Goal: Complete application form: Complete application form

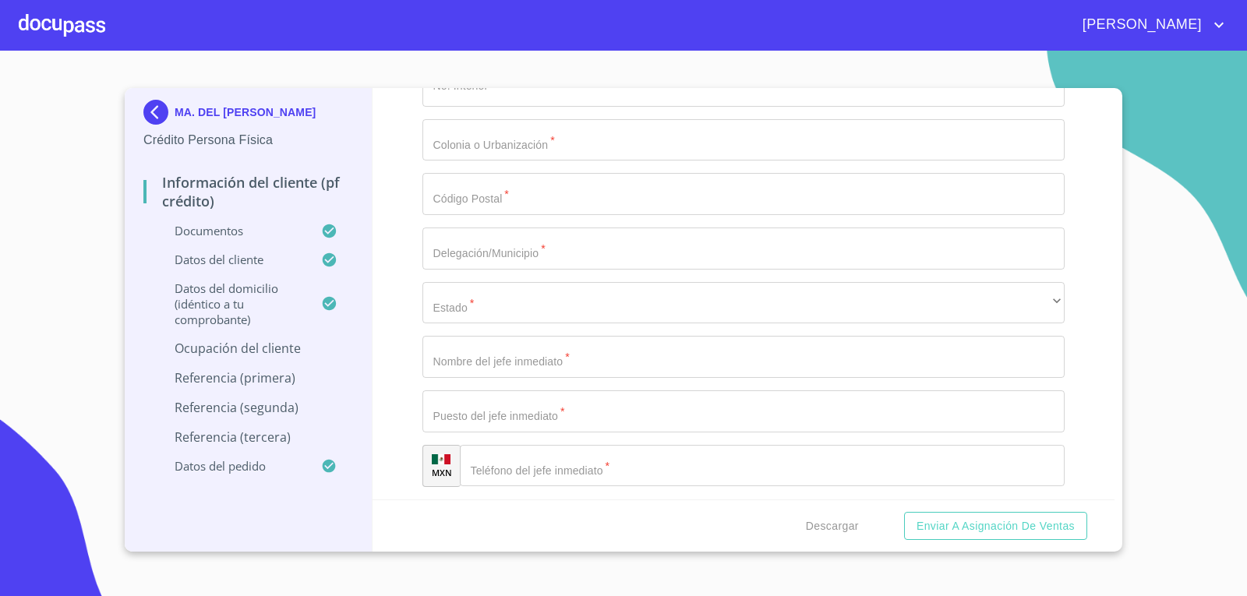
scroll to position [6938, 0]
click at [386, 384] on div "Información del cliente (PF crédito) Documentos Documento de identificación.   …" at bounding box center [744, 294] width 743 height 412
click at [532, 51] on input "Documento de identificación.   *" at bounding box center [744, 30] width 643 height 42
click at [511, 51] on input "Documento de identificación.   *" at bounding box center [744, 30] width 643 height 42
type input "3646"
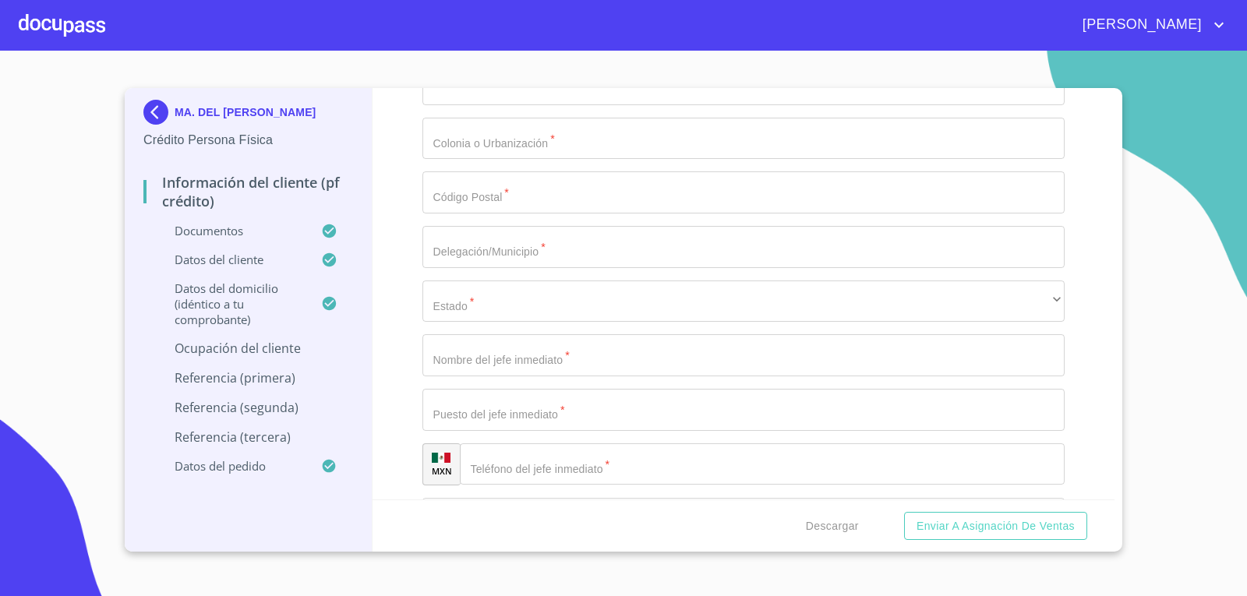
click at [391, 423] on div "Información del cliente (PF crédito) Documentos Documento de identificación.   …" at bounding box center [744, 294] width 743 height 412
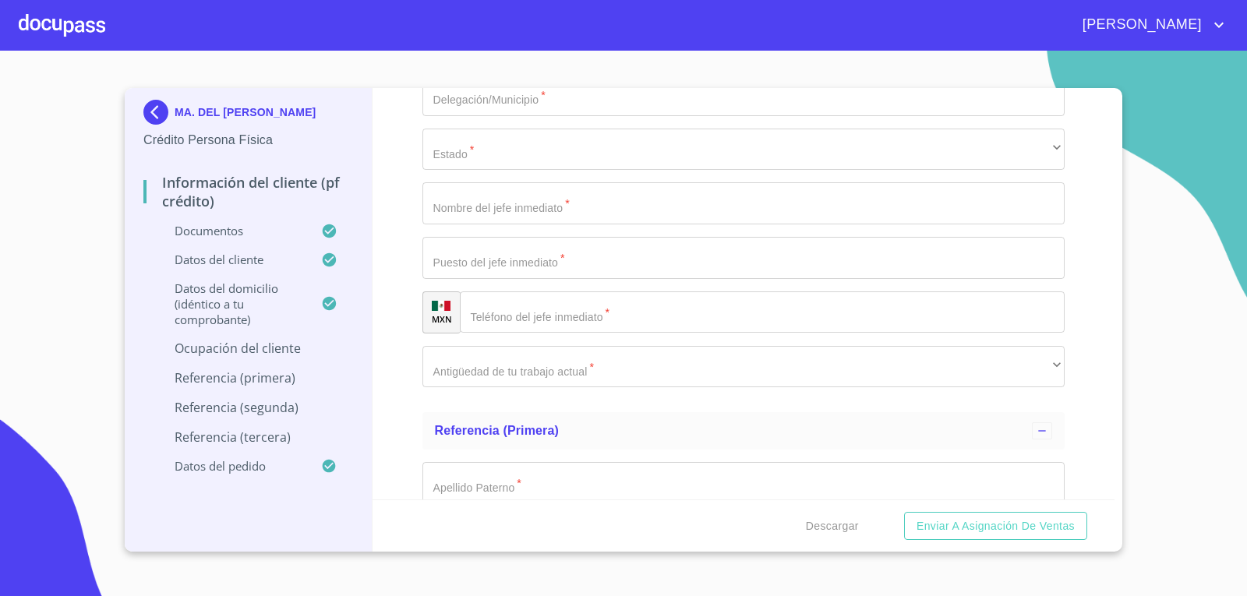
scroll to position [7094, 0]
type input "[PERSON_NAME]"
click at [490, 58] on input "Documento de identificación.   *" at bounding box center [744, 37] width 643 height 42
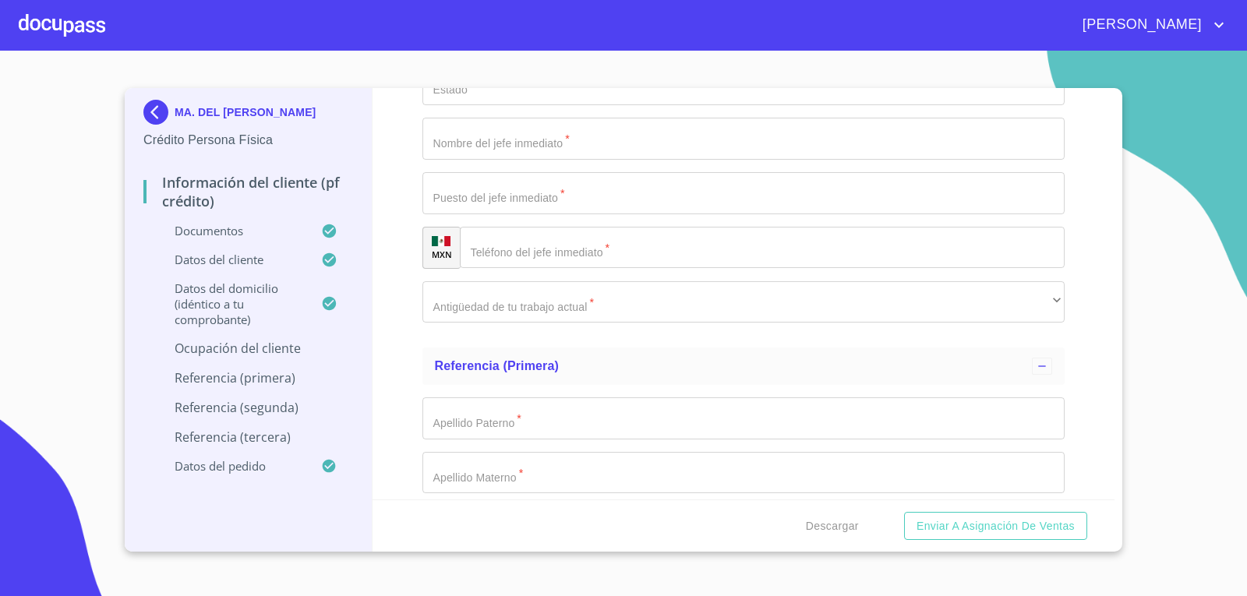
scroll to position [7172, 0]
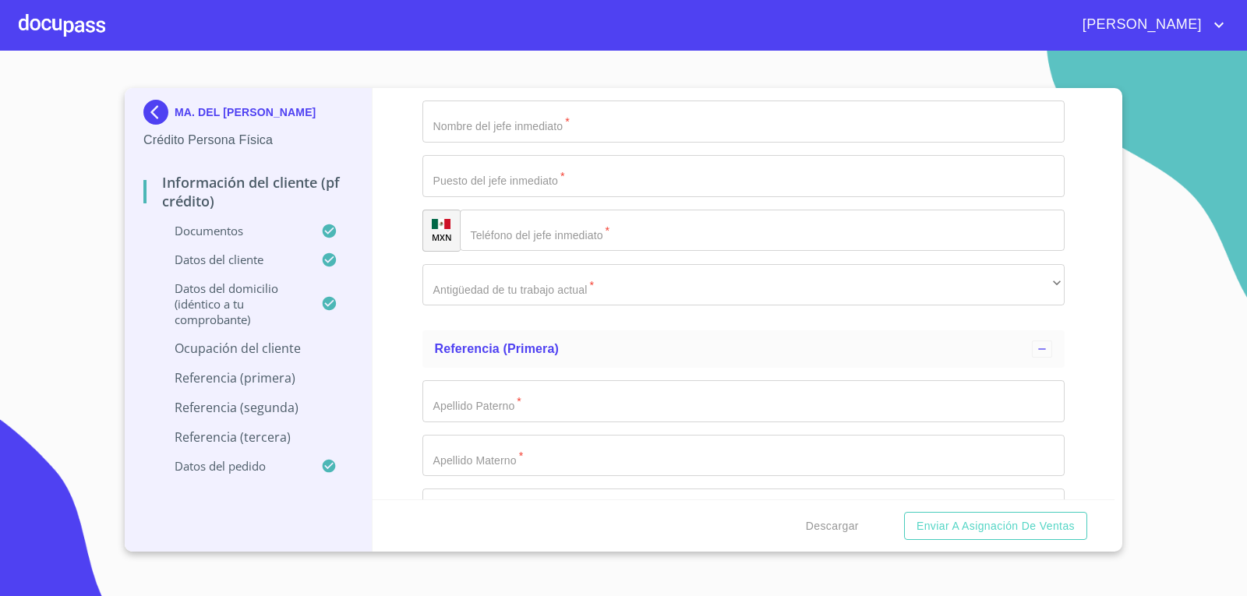
type input "45070"
click at [540, 34] on input "Documento de identificación.   *" at bounding box center [744, 13] width 643 height 42
type input "ZAPOPAN"
click at [653, 89] on div "​" at bounding box center [744, 68] width 643 height 42
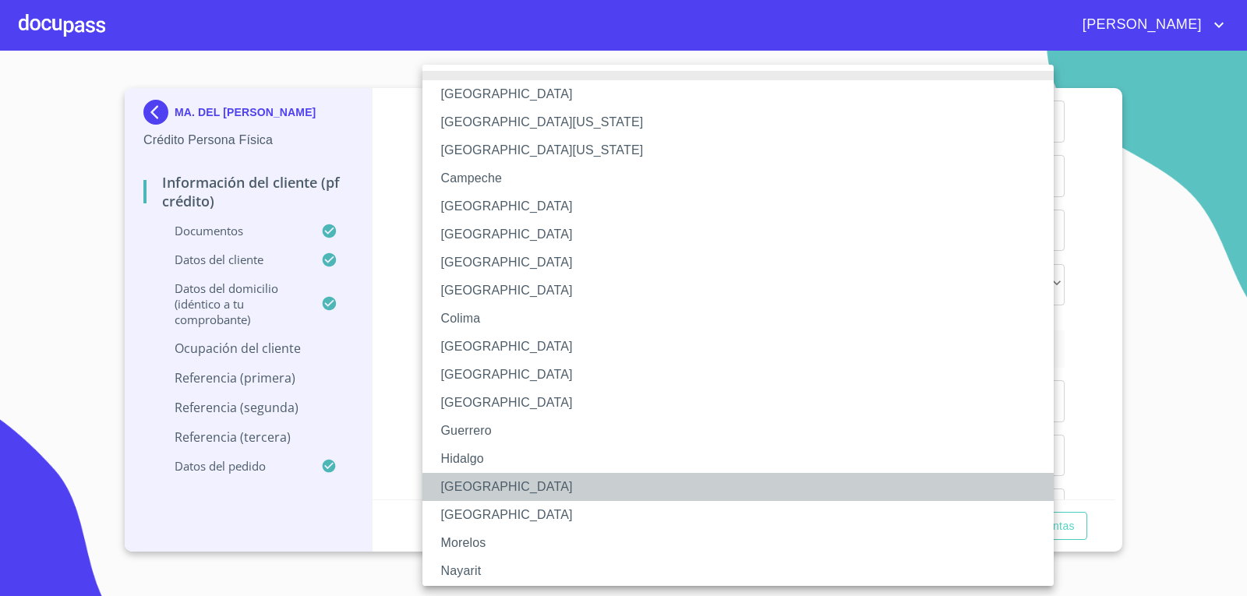
click at [536, 484] on li "[GEOGRAPHIC_DATA]" at bounding box center [744, 487] width 643 height 28
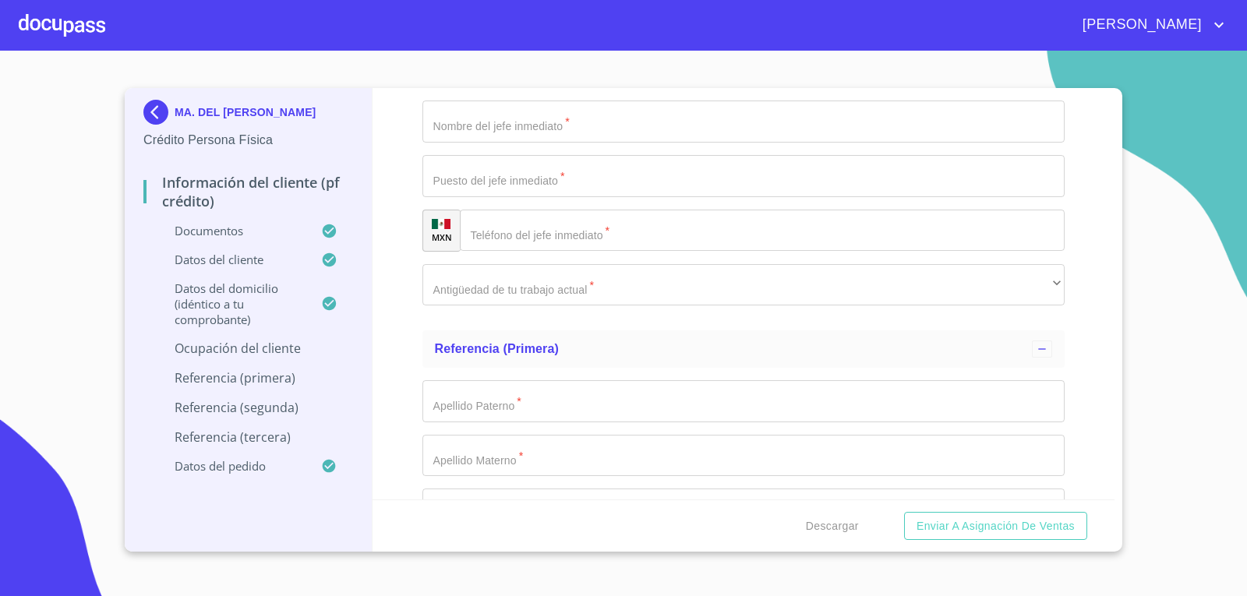
click at [395, 441] on div "Información del cliente (PF crédito) Documentos Documento de identificación.   …" at bounding box center [744, 294] width 743 height 412
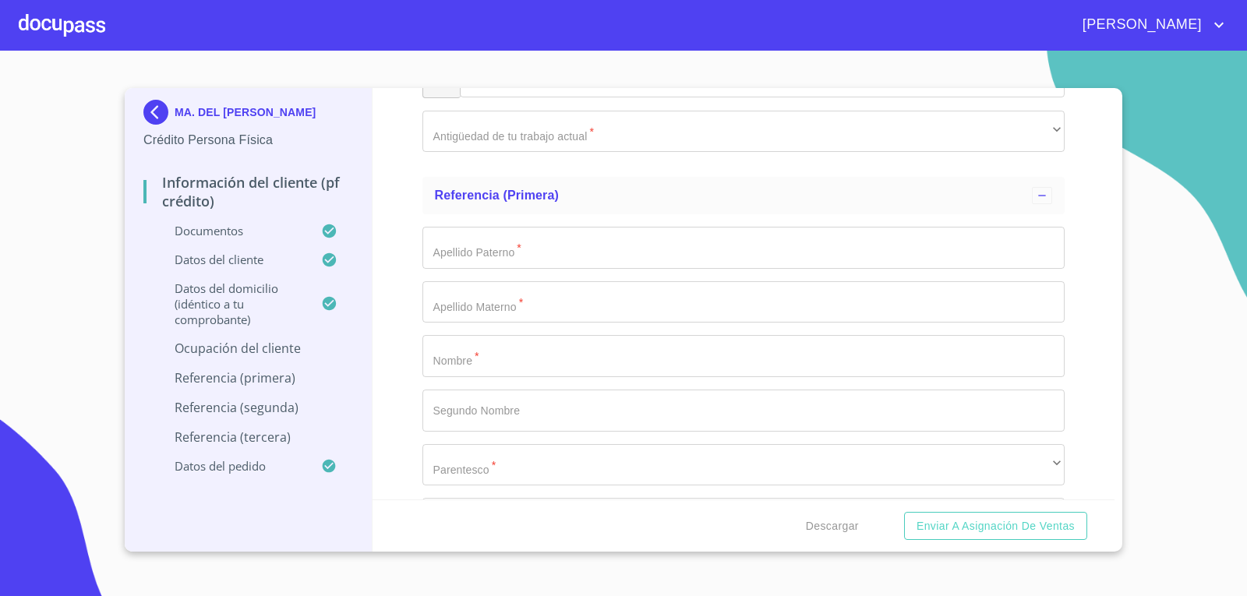
scroll to position [7328, 0]
type input "[PERSON_NAME]"
click at [553, 41] on input "Documento de identificación.   *" at bounding box center [744, 20] width 643 height 42
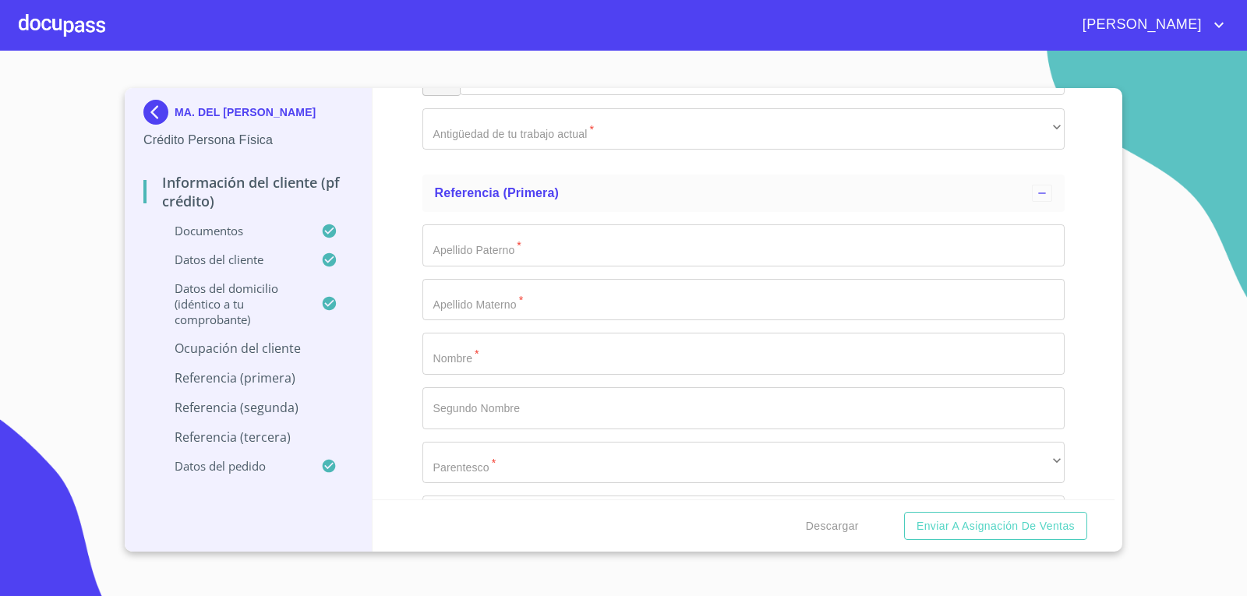
click at [1073, 391] on div "Información del cliente (PF crédito) Documentos Documento de identificación.   …" at bounding box center [744, 294] width 743 height 412
click at [583, 41] on input "Documento de identificación.   *" at bounding box center [744, 20] width 643 height 42
drag, startPoint x: 587, startPoint y: 341, endPoint x: 336, endPoint y: 336, distance: 251.1
click at [336, 336] on div "MA. DEL [PERSON_NAME] Persona Física Información del cliente (PF crédito) Docum…" at bounding box center [620, 320] width 990 height 464
click at [396, 345] on div "Información del cliente (PF crédito) Documentos Documento de identificación.   …" at bounding box center [744, 294] width 743 height 412
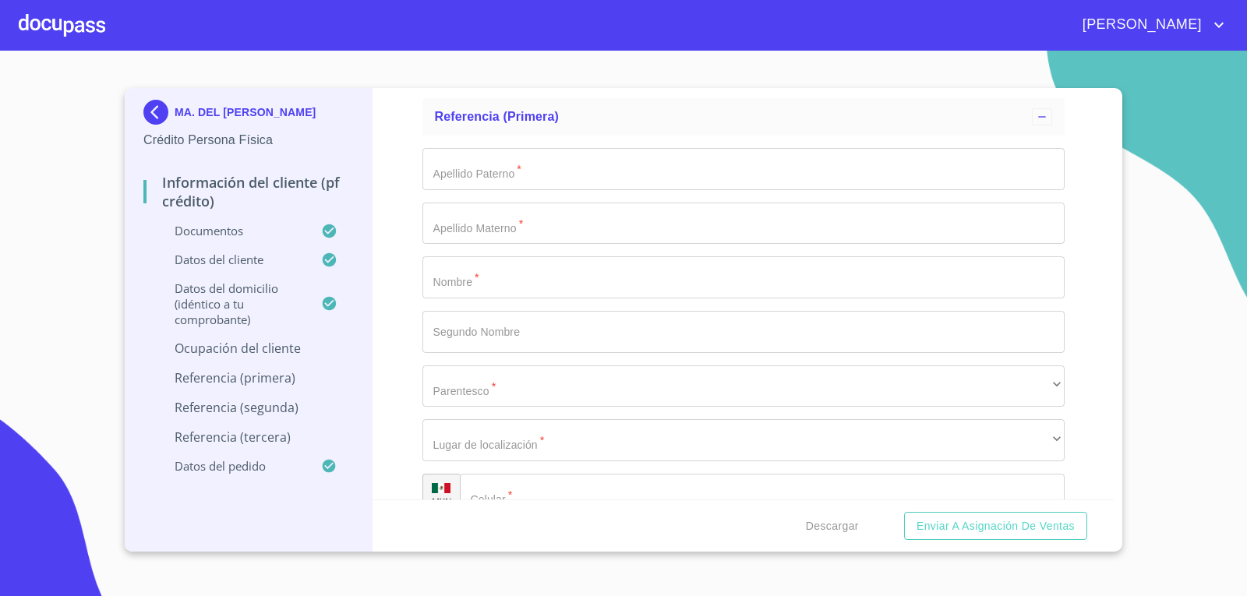
scroll to position [7562, 0]
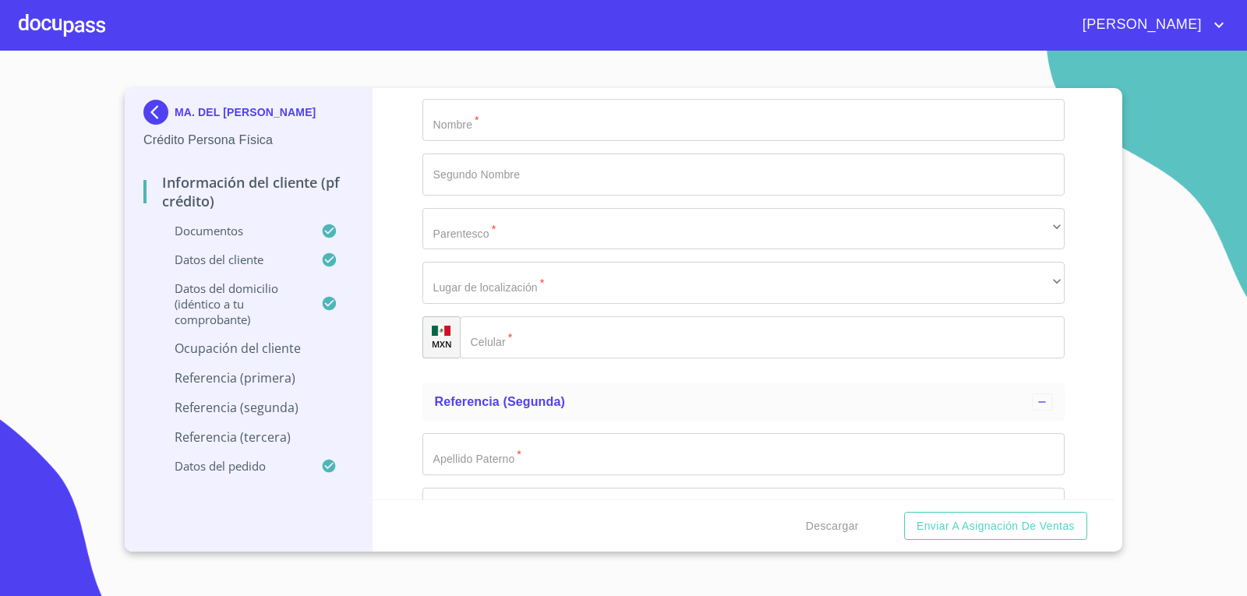
type input "MA. DEL [PERSON_NAME]"
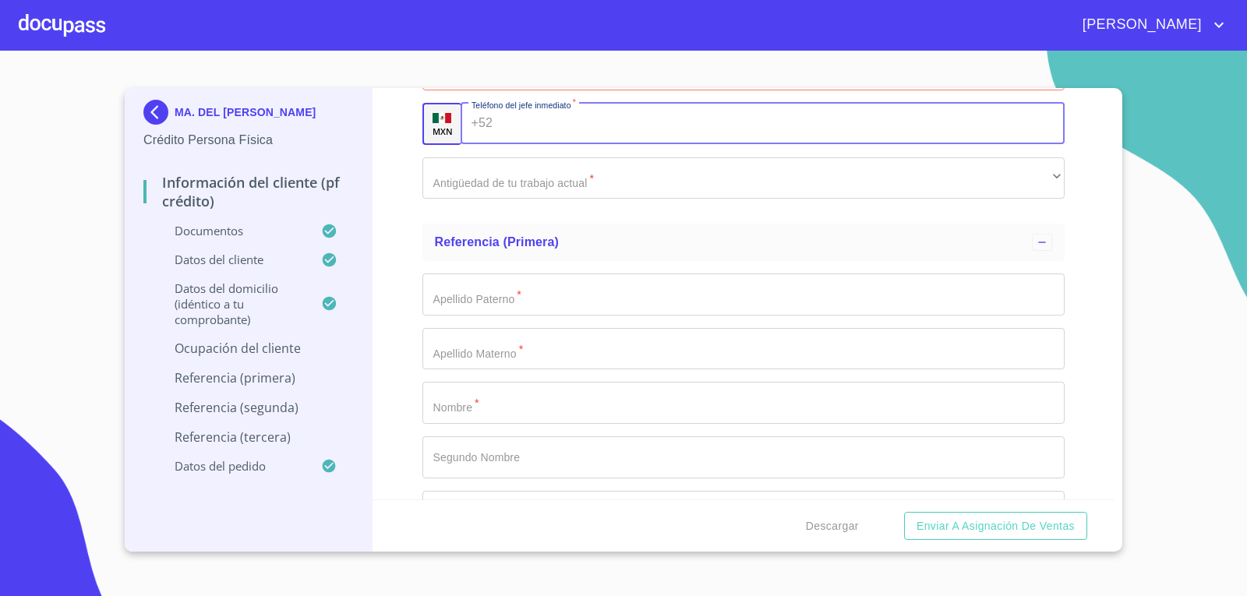
scroll to position [7406, 0]
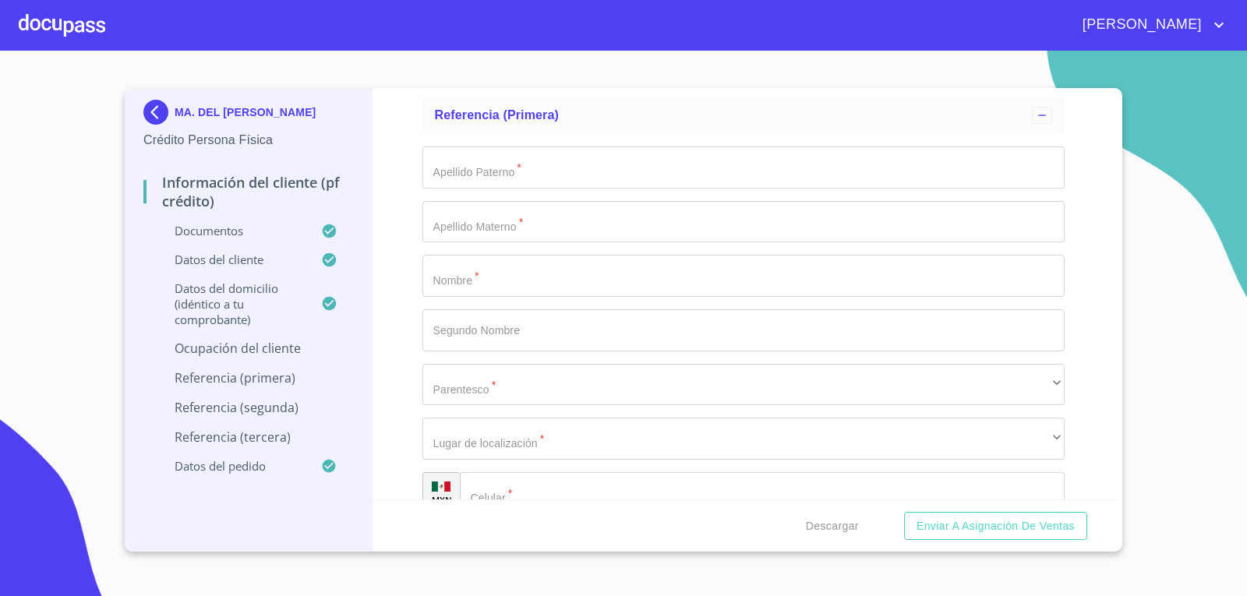
type input "D"
type input "ENFERMERA"
type input "[PHONE_NUMBER]"
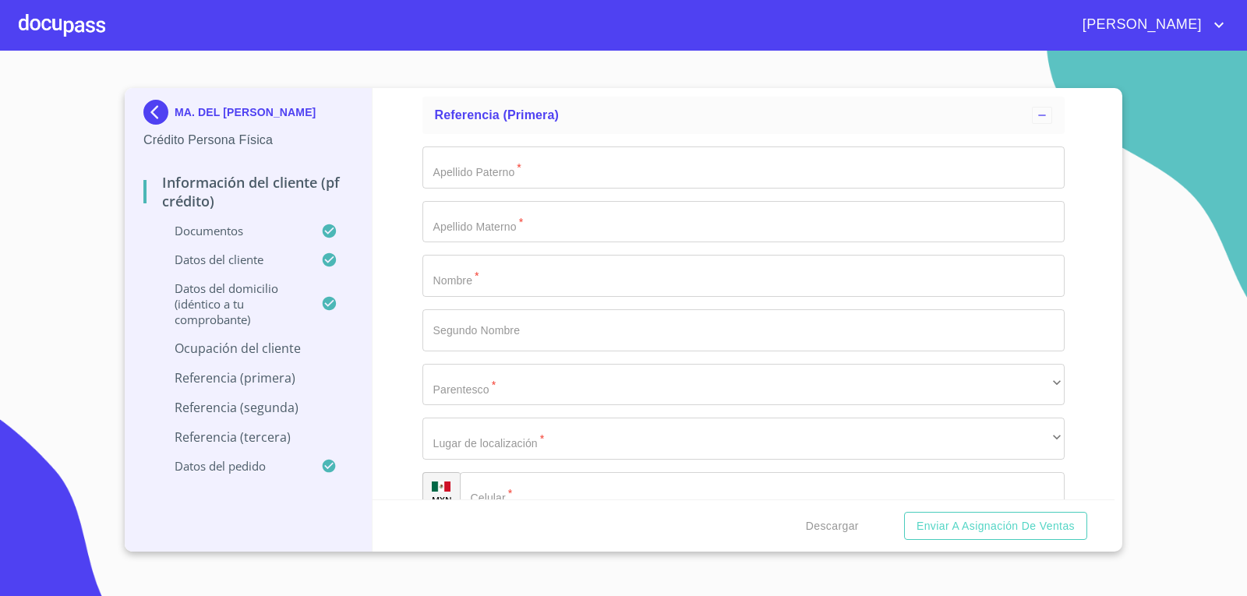
click at [387, 304] on div "Información del cliente (PF crédito) Documentos Documento de identificación.   …" at bounding box center [744, 294] width 743 height 412
click at [536, 72] on div "​" at bounding box center [744, 51] width 643 height 42
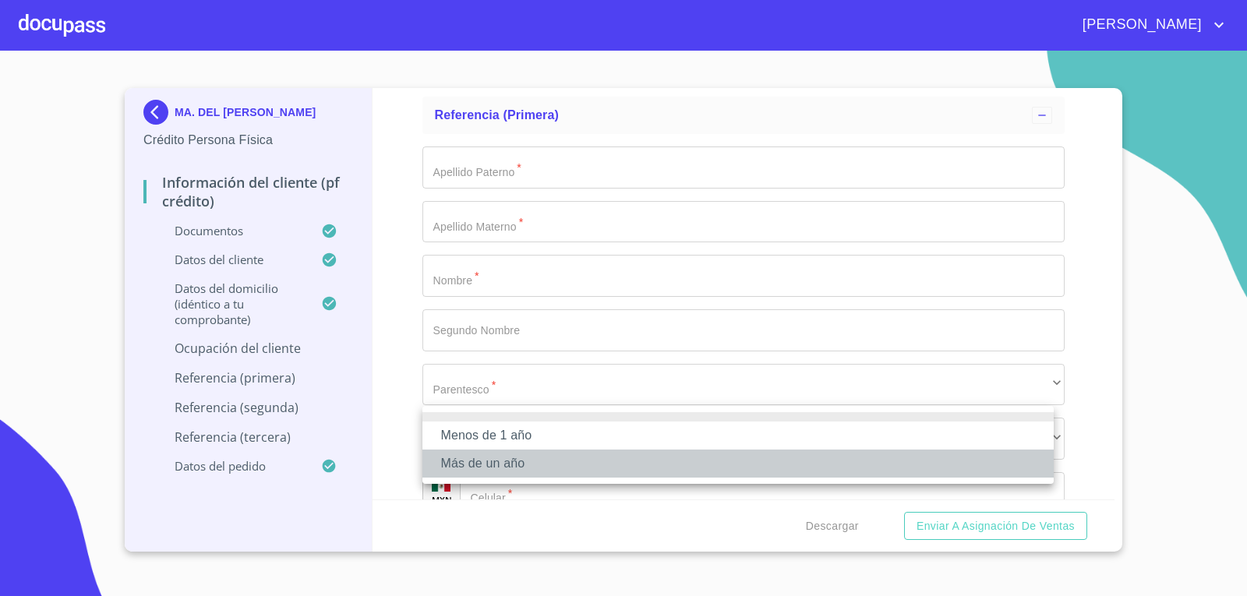
click at [528, 461] on li "Más de un año" at bounding box center [738, 464] width 631 height 28
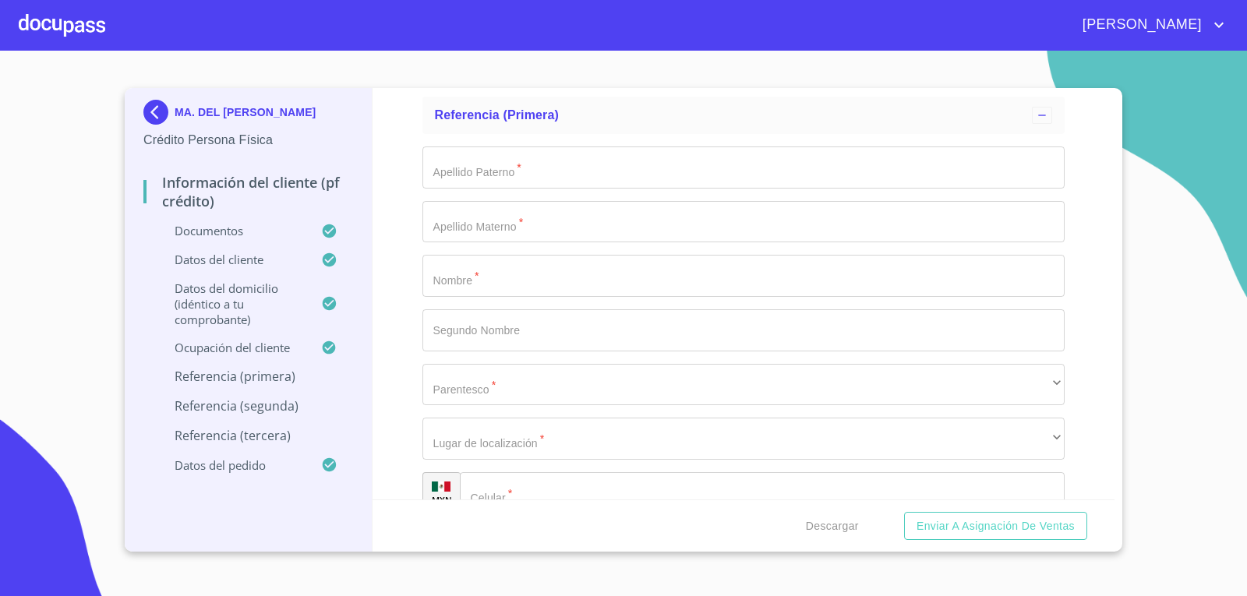
click at [380, 399] on div "Información del cliente (PF crédito) Documentos Documento de identificación.   …" at bounding box center [744, 294] width 743 height 412
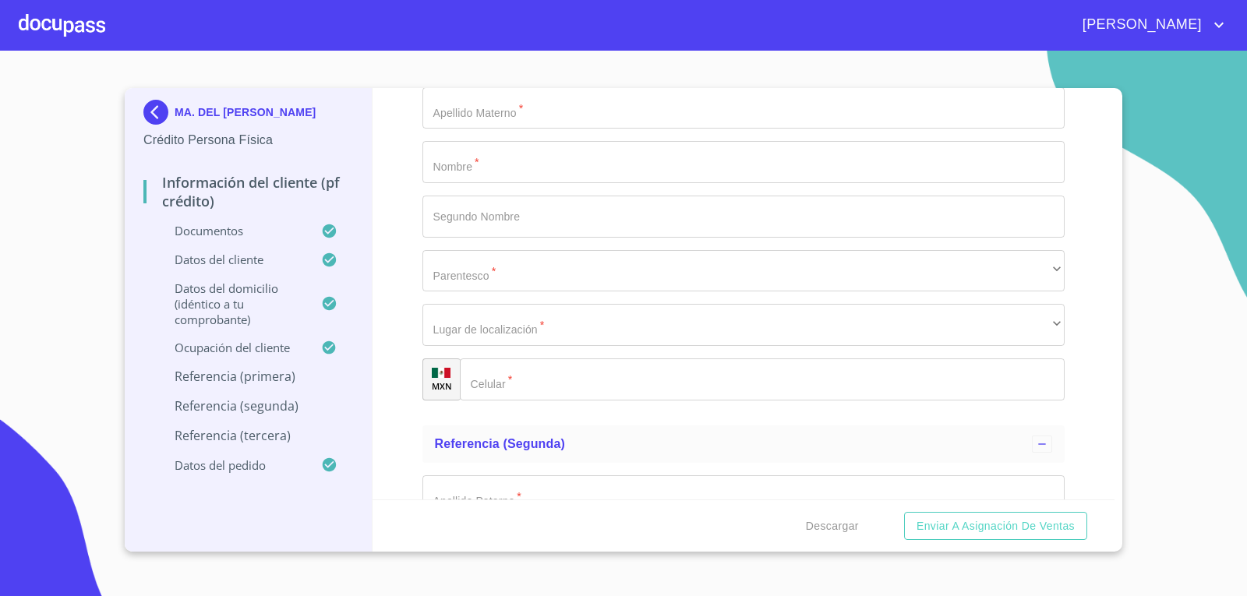
scroll to position [7639, 0]
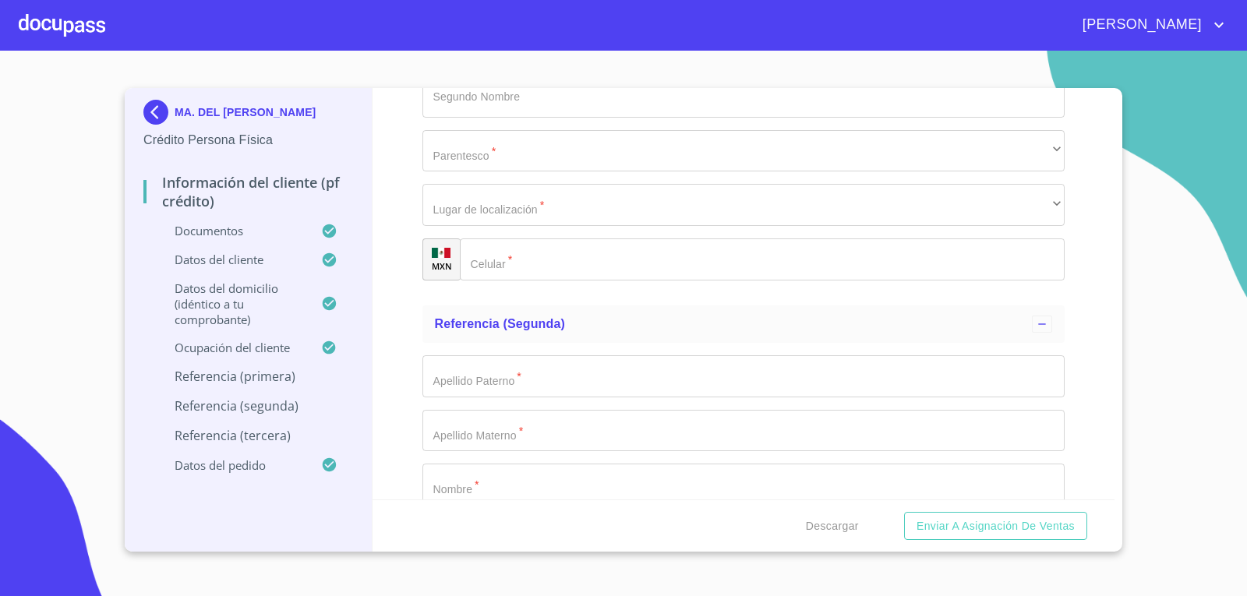
type input "MORALES"
type input "MENDOZA"
type input "[PERSON_NAME]"
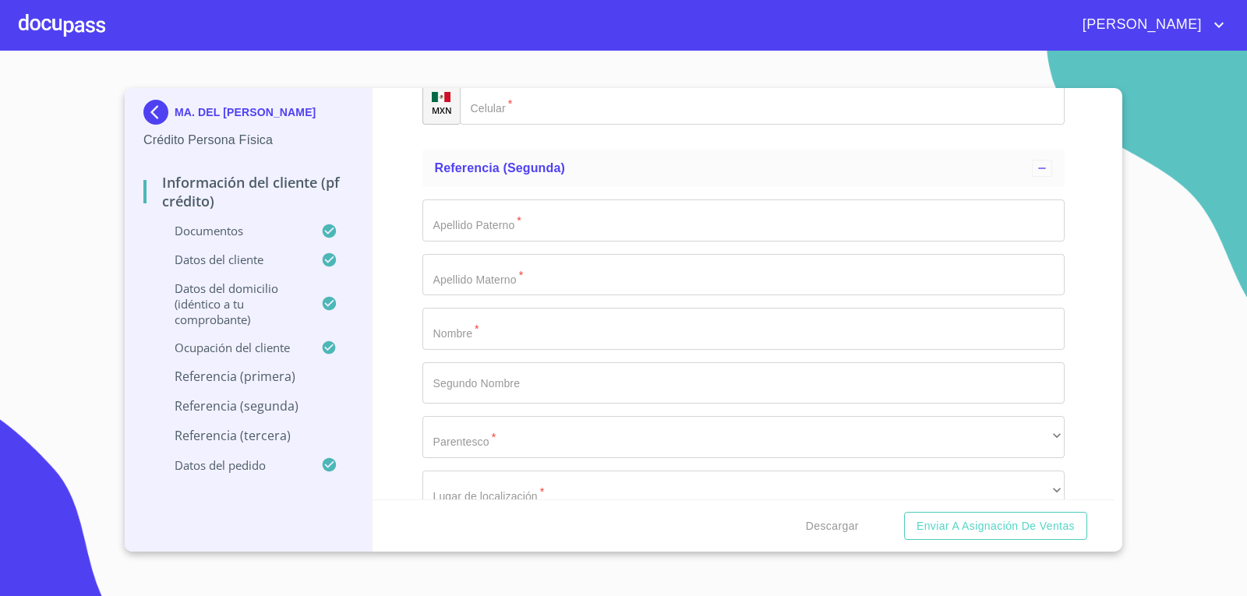
type input "[PERSON_NAME]"
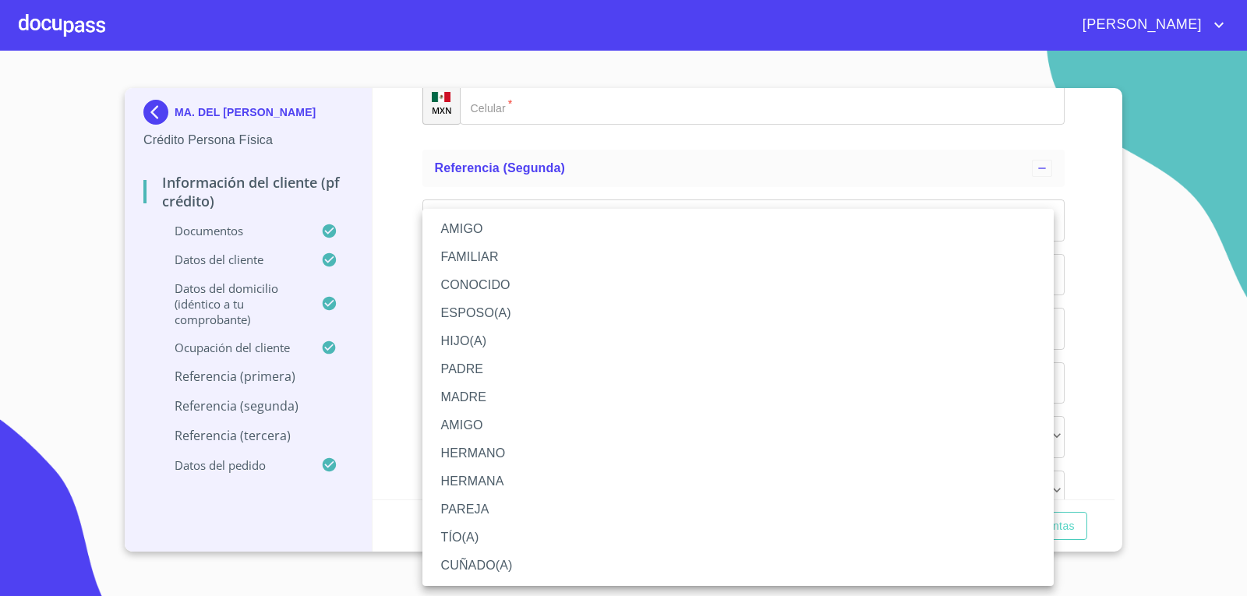
click at [494, 338] on li "HIJO(A)" at bounding box center [738, 341] width 631 height 28
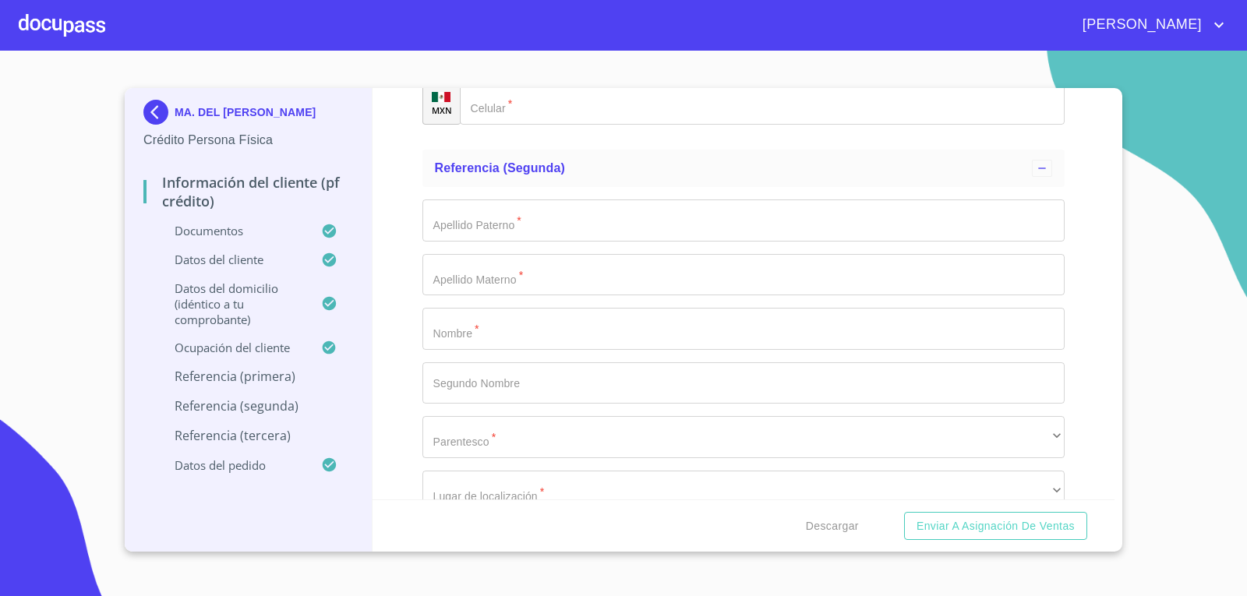
click at [398, 350] on div "Información del cliente (PF crédito) Documentos Documento de identificación.   …" at bounding box center [744, 294] width 743 height 412
click at [469, 70] on div "​" at bounding box center [744, 49] width 643 height 42
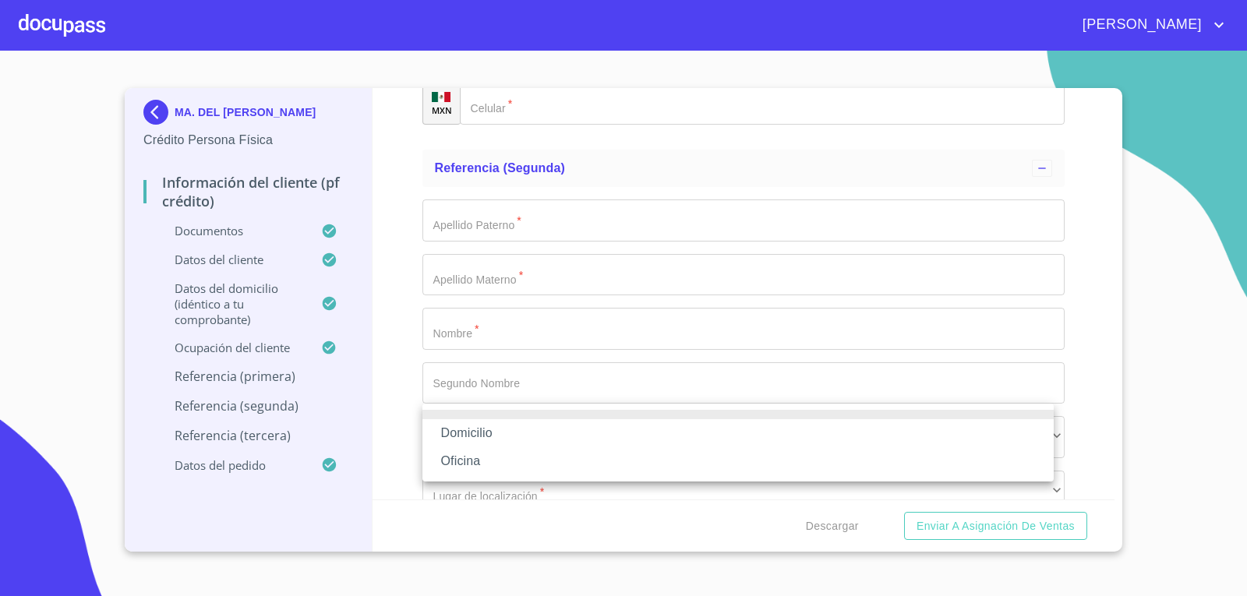
click at [474, 433] on li "Domicilio" at bounding box center [738, 433] width 631 height 28
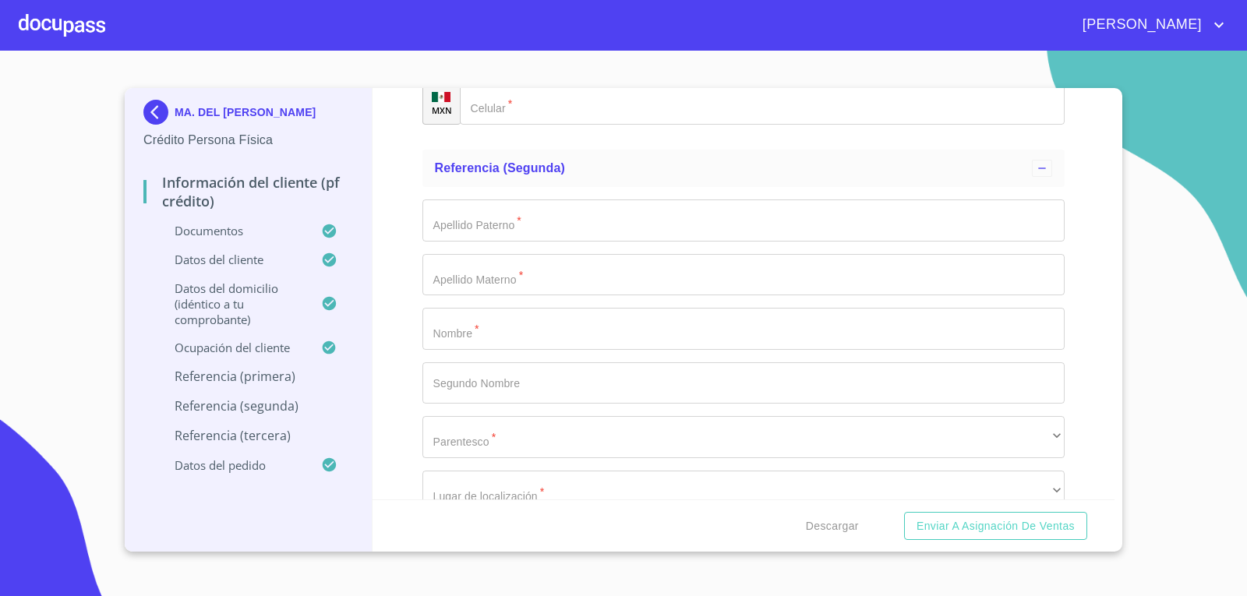
click at [529, 125] on input "Documento de identificación.   *" at bounding box center [763, 104] width 606 height 42
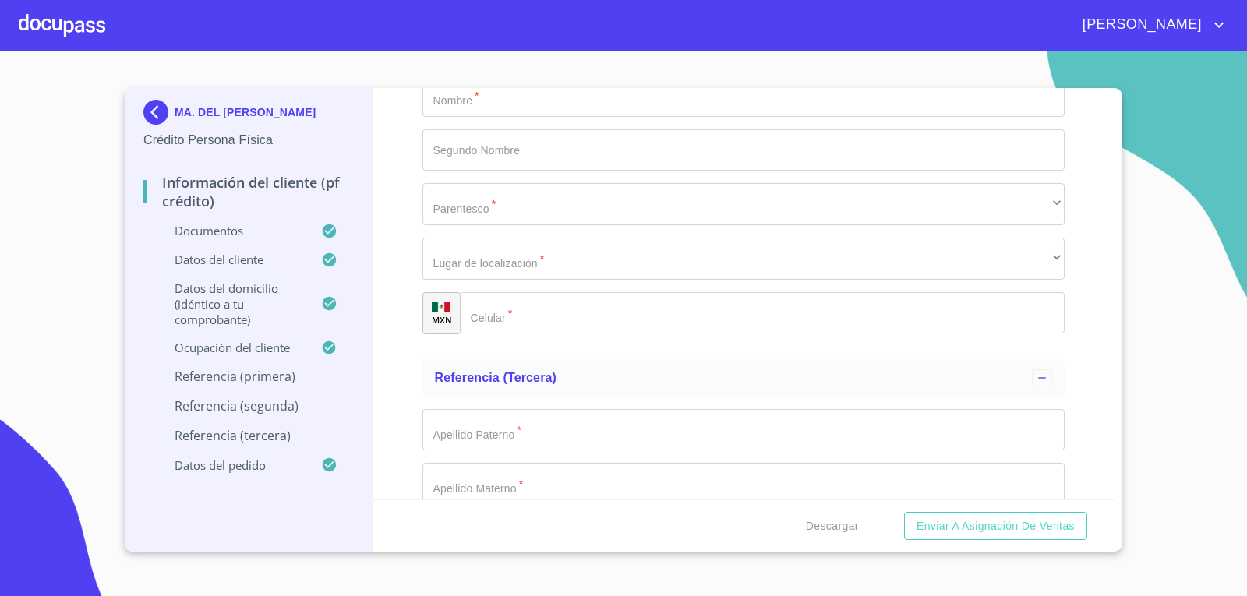
scroll to position [8029, 0]
type input "[PHONE_NUMBER]"
type input "MORALES"
type input "MENDOZA"
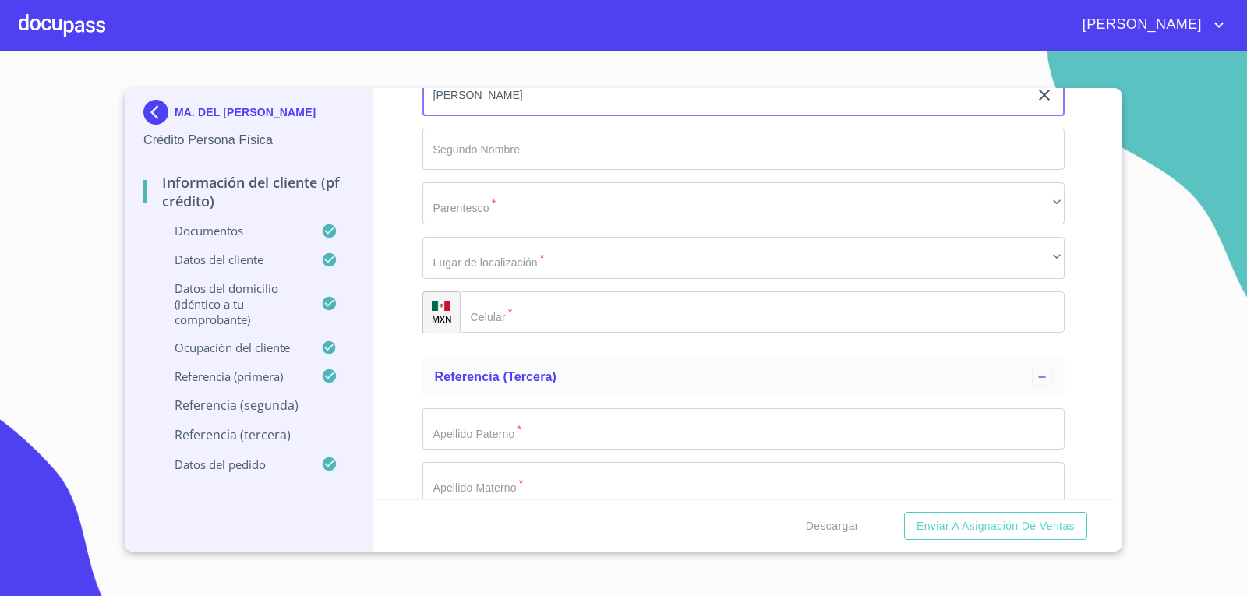
type input "[PERSON_NAME]"
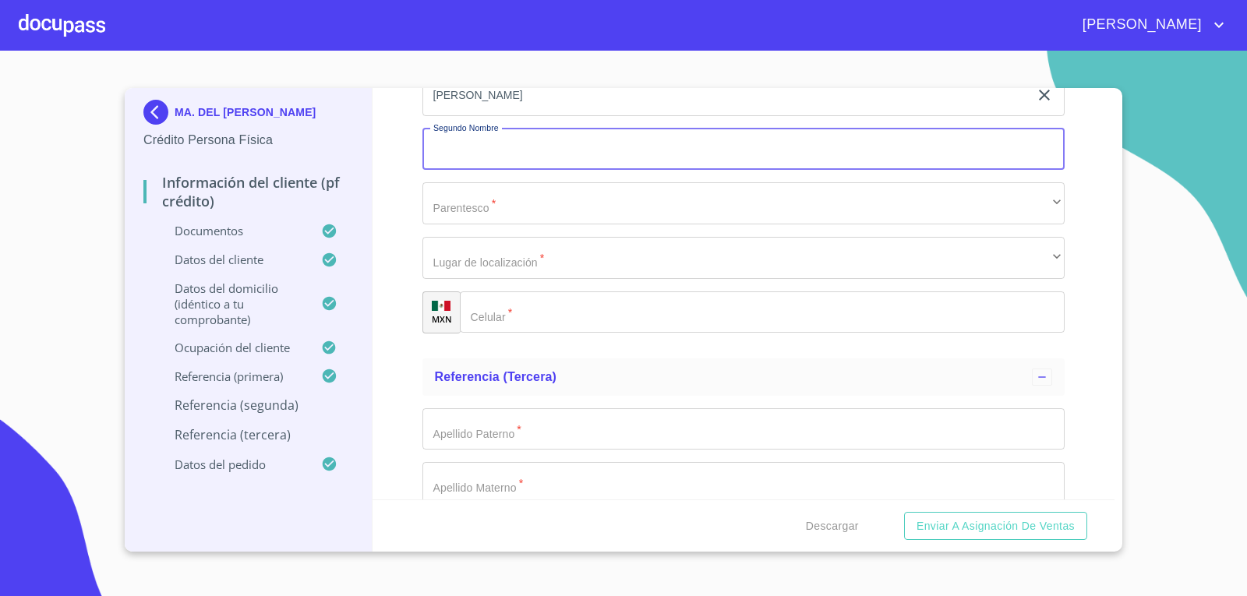
scroll to position [8258, 0]
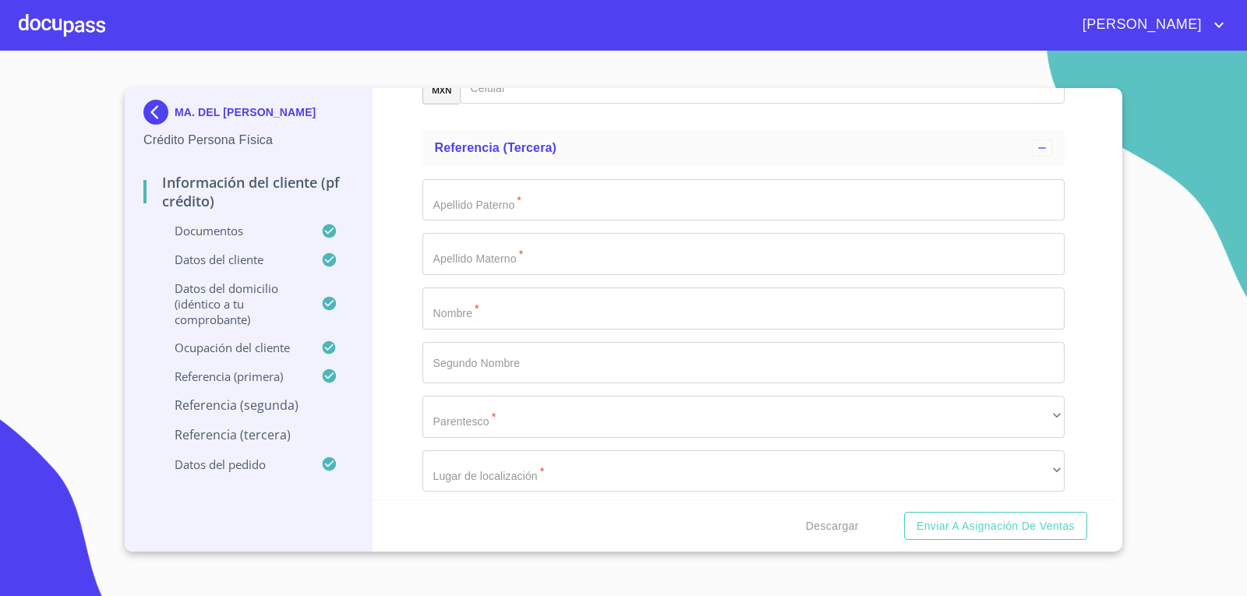
type input "[PERSON_NAME]"
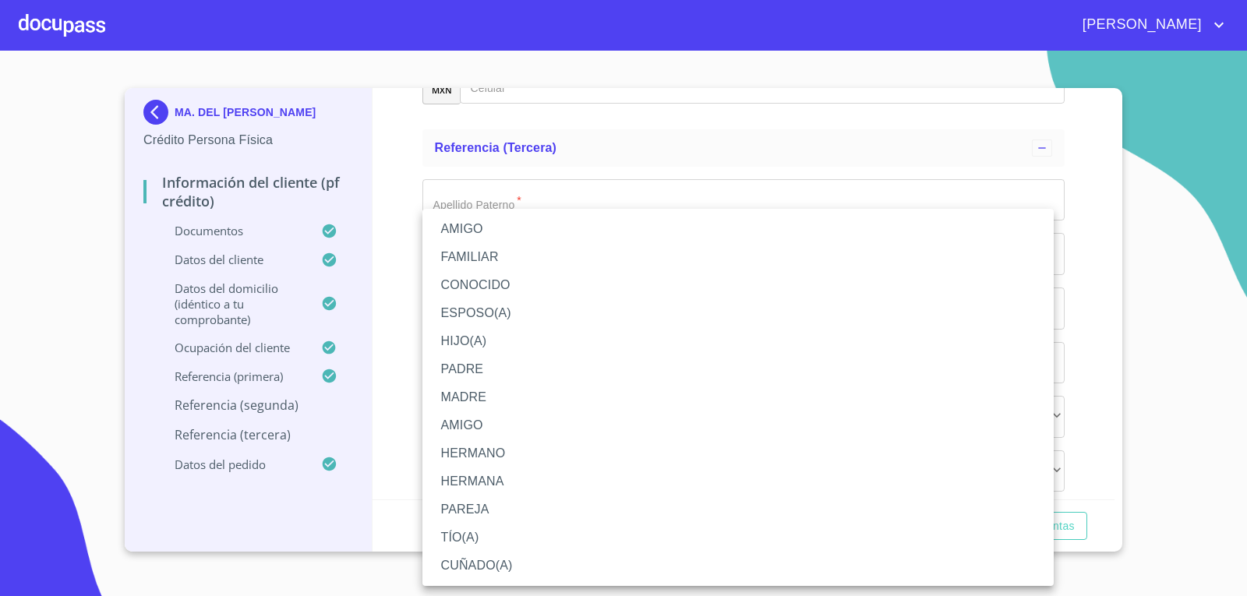
click at [506, 346] on li "HIJO(A)" at bounding box center [738, 341] width 631 height 28
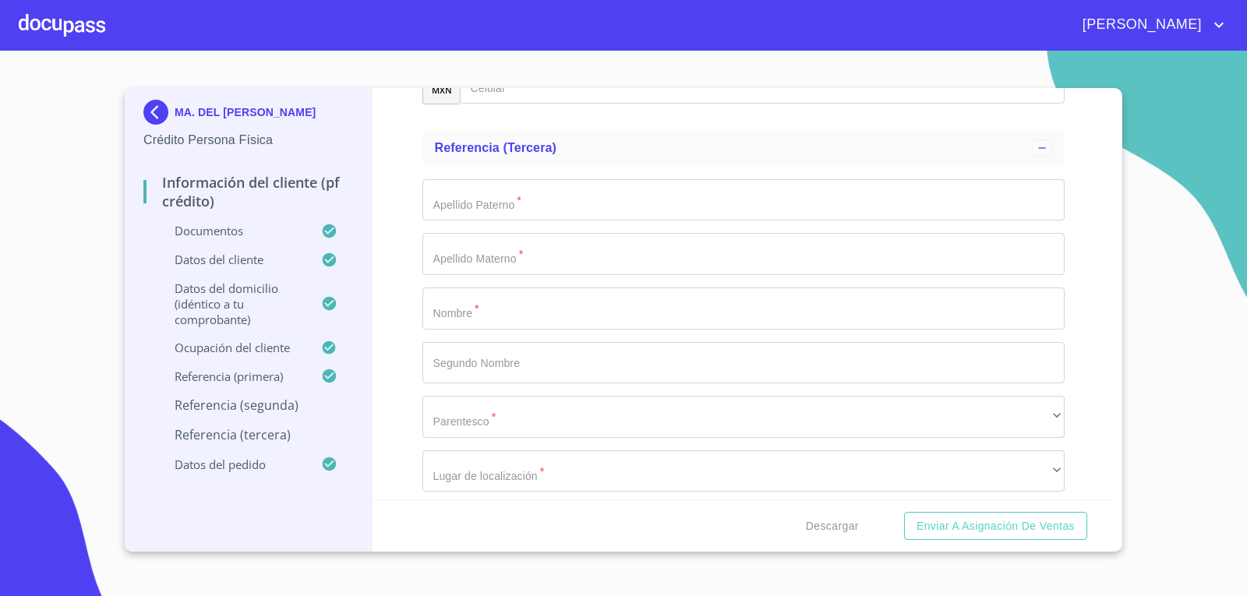
click at [407, 352] on div "Información del cliente (PF crédito) Documentos Documento de identificación.   …" at bounding box center [744, 294] width 743 height 412
click at [465, 50] on div "​" at bounding box center [744, 29] width 643 height 42
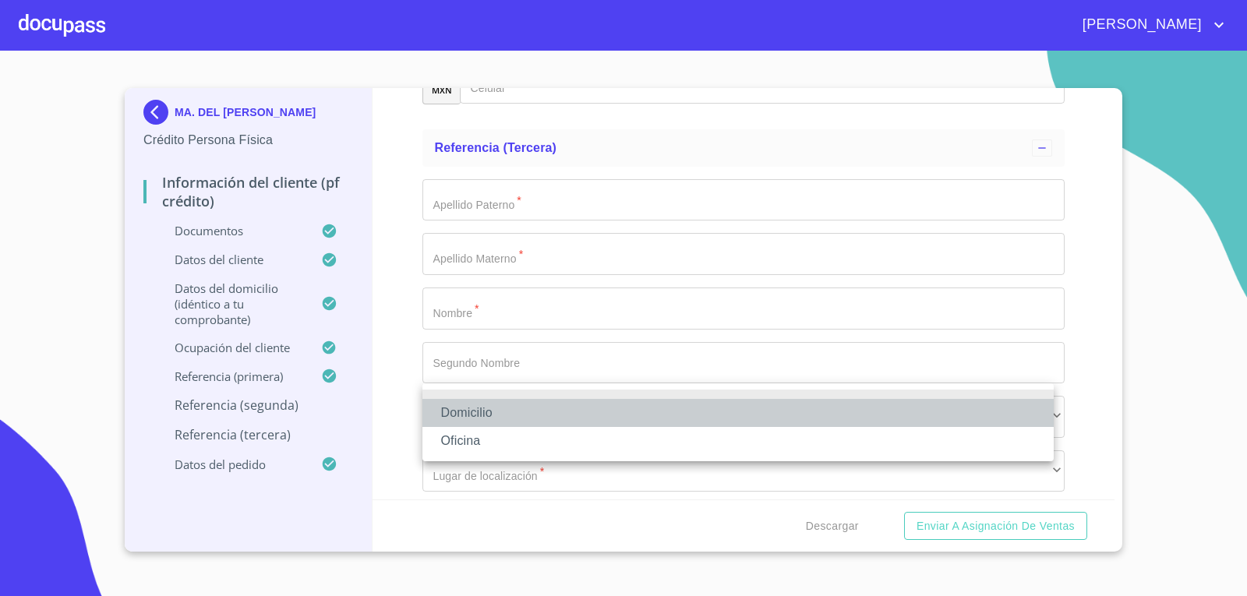
click at [485, 416] on li "Domicilio" at bounding box center [738, 413] width 631 height 28
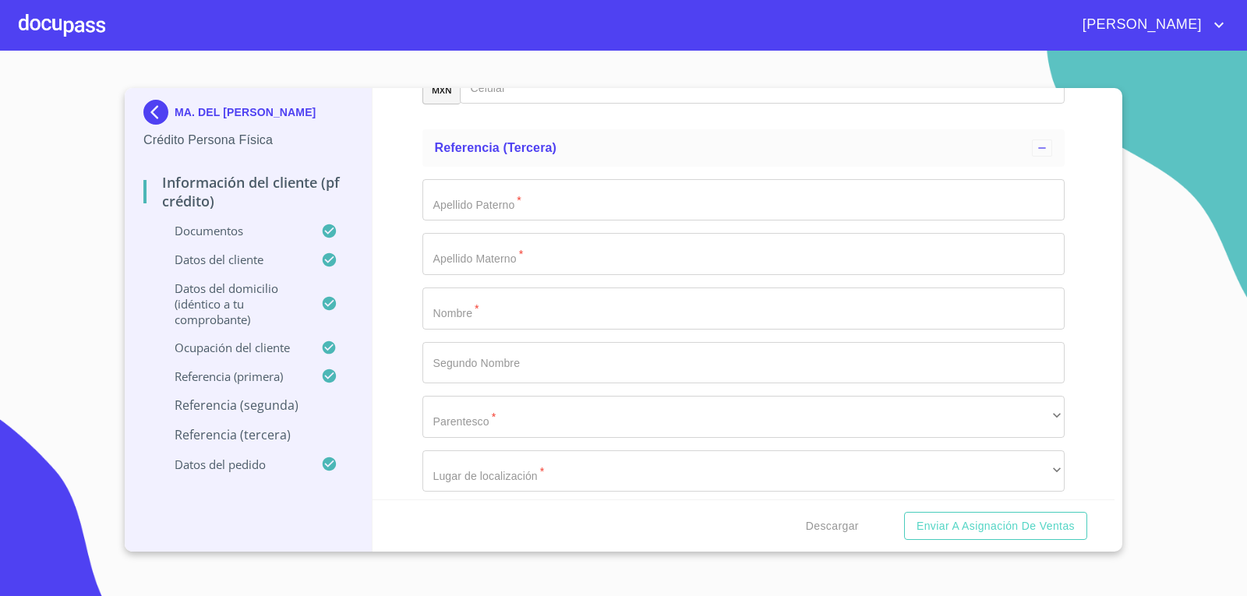
click at [412, 405] on div "Información del cliente (PF crédito) Documentos Documento de identificación.   …" at bounding box center [744, 294] width 743 height 412
click at [500, 104] on input "Documento de identificación.   *" at bounding box center [763, 83] width 606 height 42
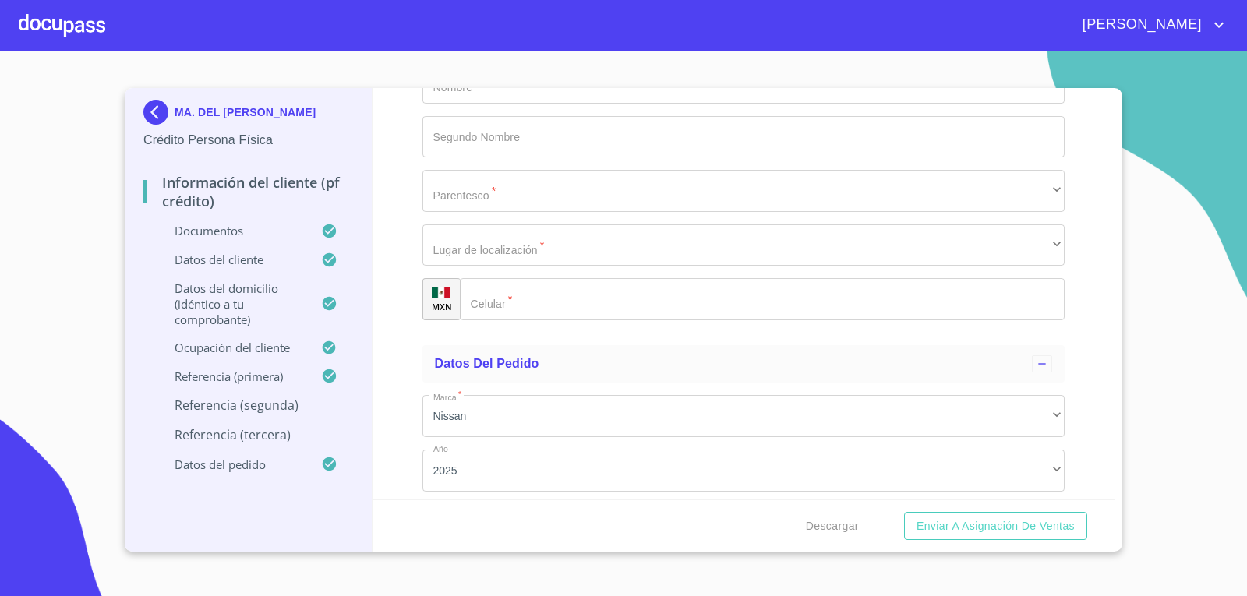
scroll to position [8492, 0]
type input "[PHONE_NUMBER]"
type input "ARTAL"
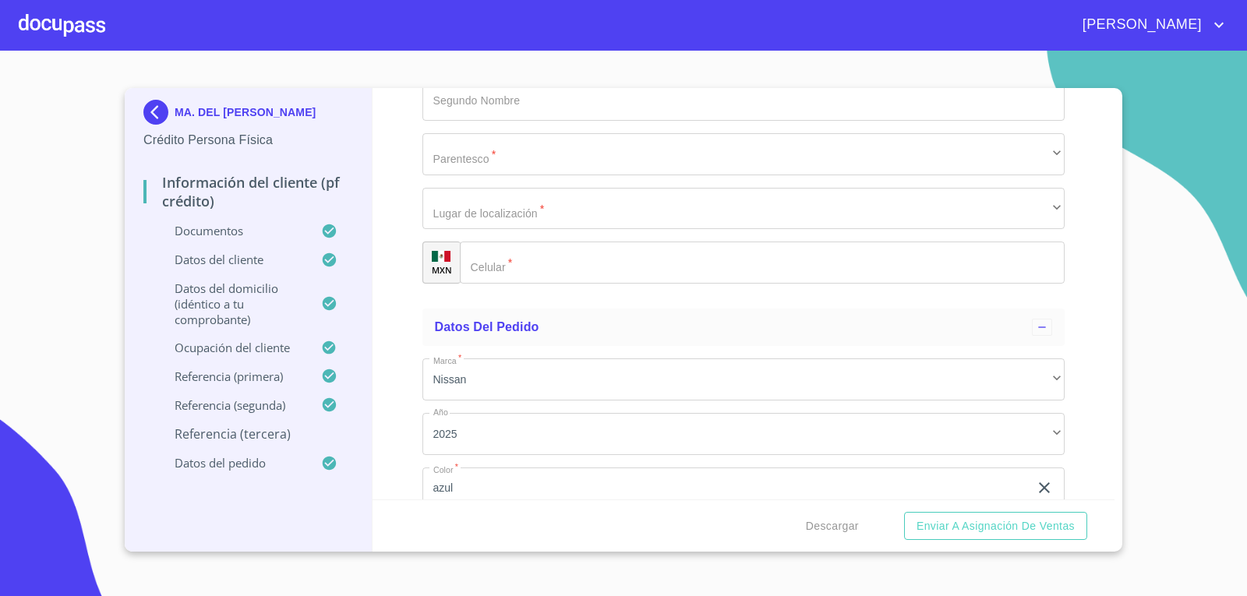
scroll to position [8570, 0]
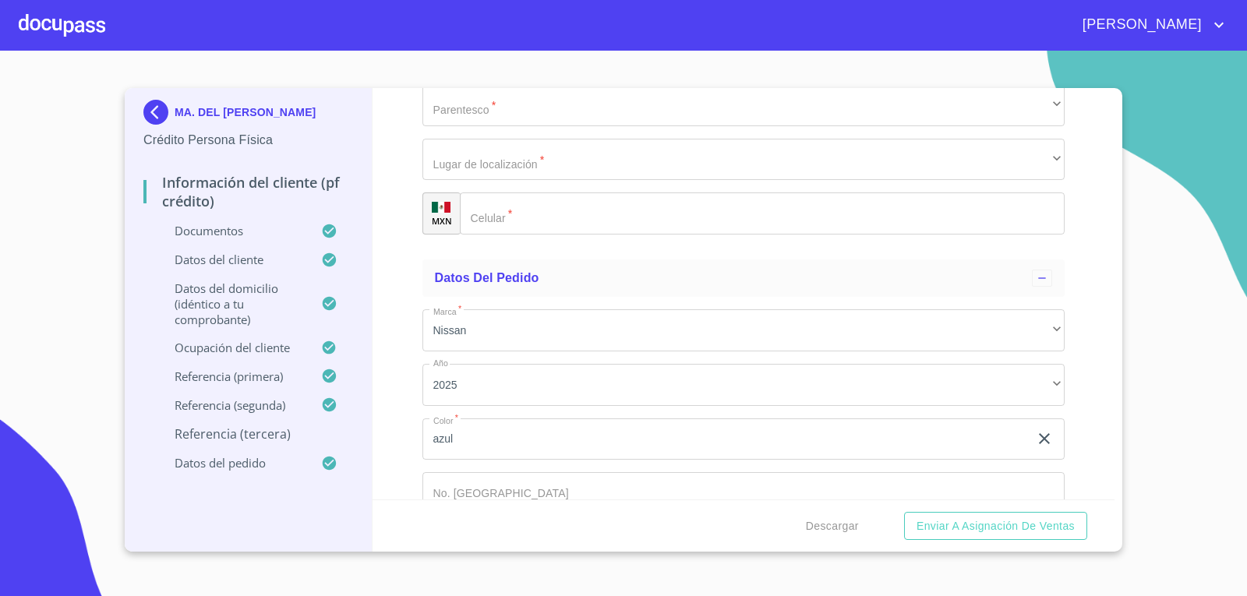
type input "MATEU"
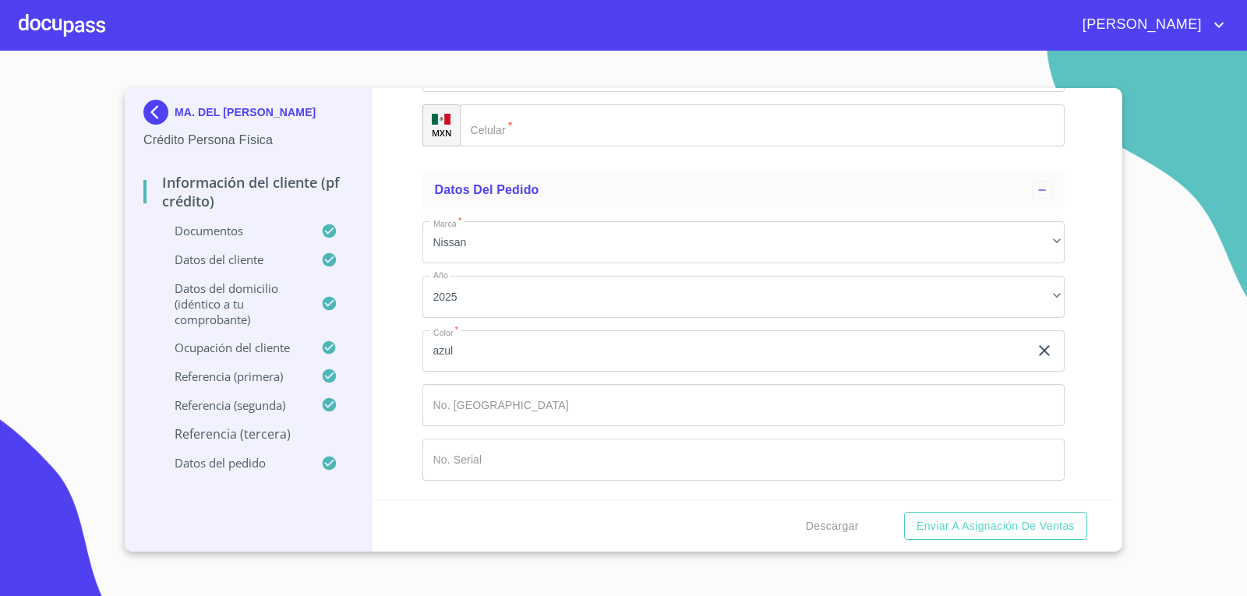
scroll to position [8726, 0]
type input "[PERSON_NAME]"
click at [560, 38] on div "​" at bounding box center [744, 17] width 643 height 42
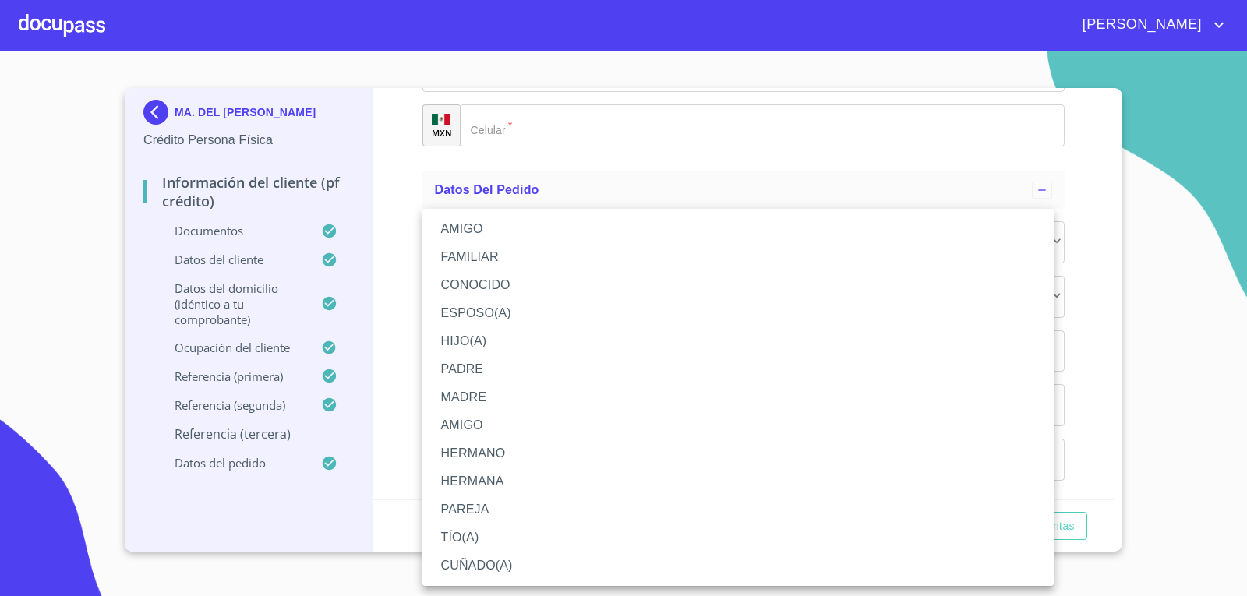
click at [480, 423] on li "AMIGO" at bounding box center [738, 426] width 631 height 28
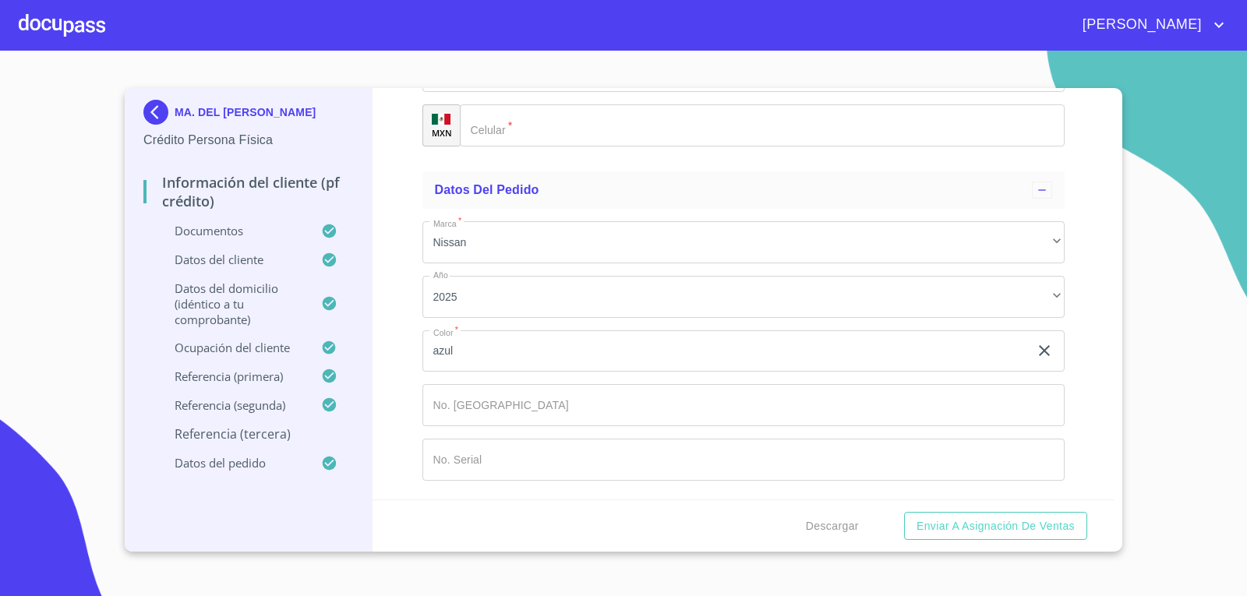
scroll to position [8882, 0]
click at [549, 93] on div "​" at bounding box center [744, 72] width 643 height 42
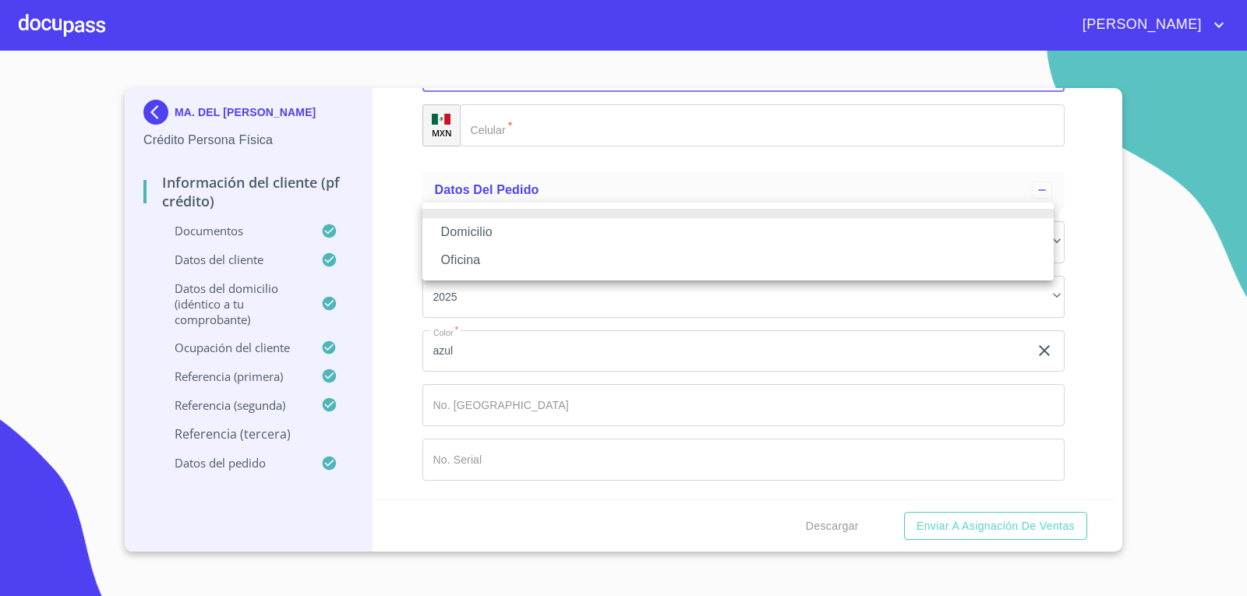
click at [558, 235] on li "Domicilio" at bounding box center [738, 232] width 631 height 28
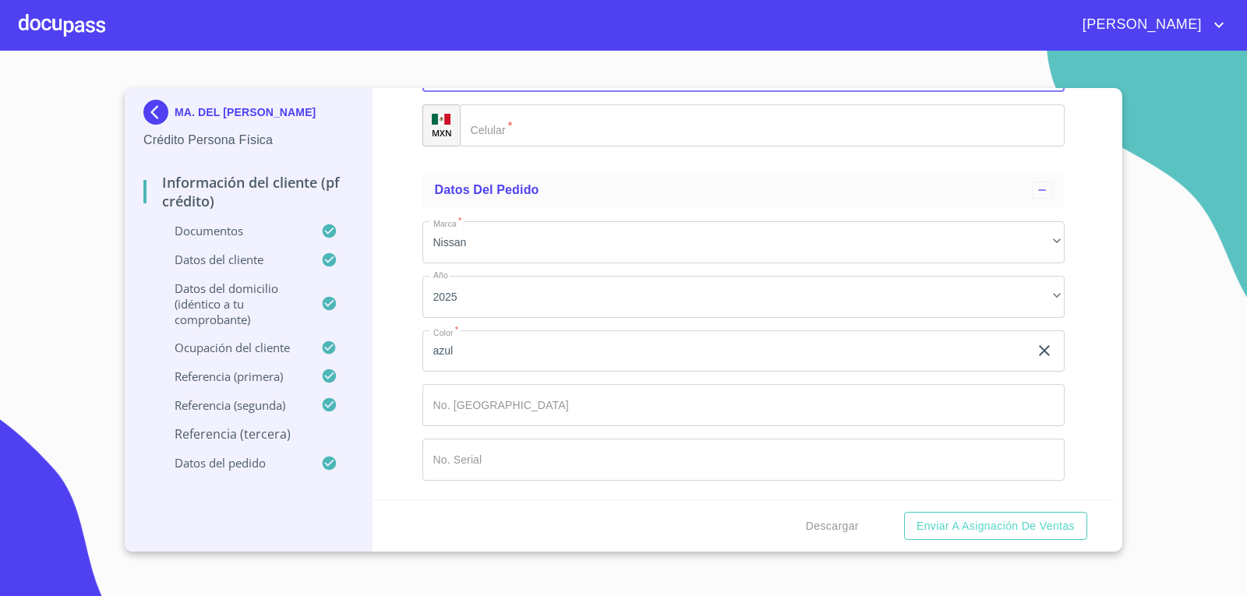
click at [546, 147] on input "Documento de identificación.   *" at bounding box center [763, 125] width 606 height 42
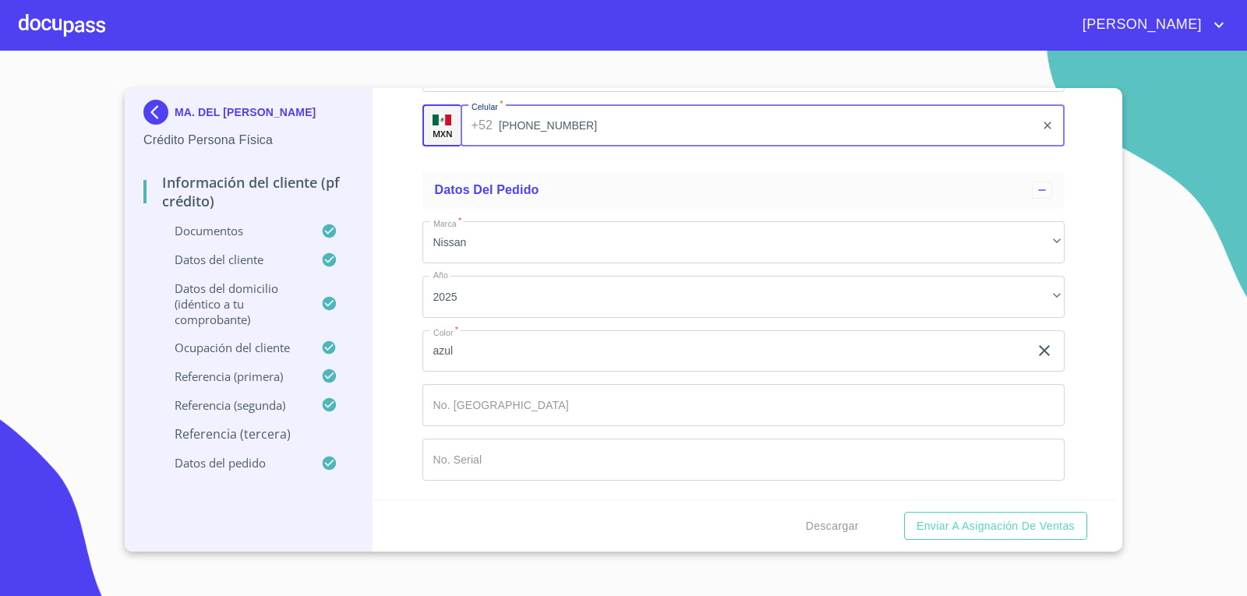
type input "[PHONE_NUMBER]"
click at [416, 288] on div "Información del cliente (PF crédito) Documentos Documento de identificación.   …" at bounding box center [744, 294] width 743 height 412
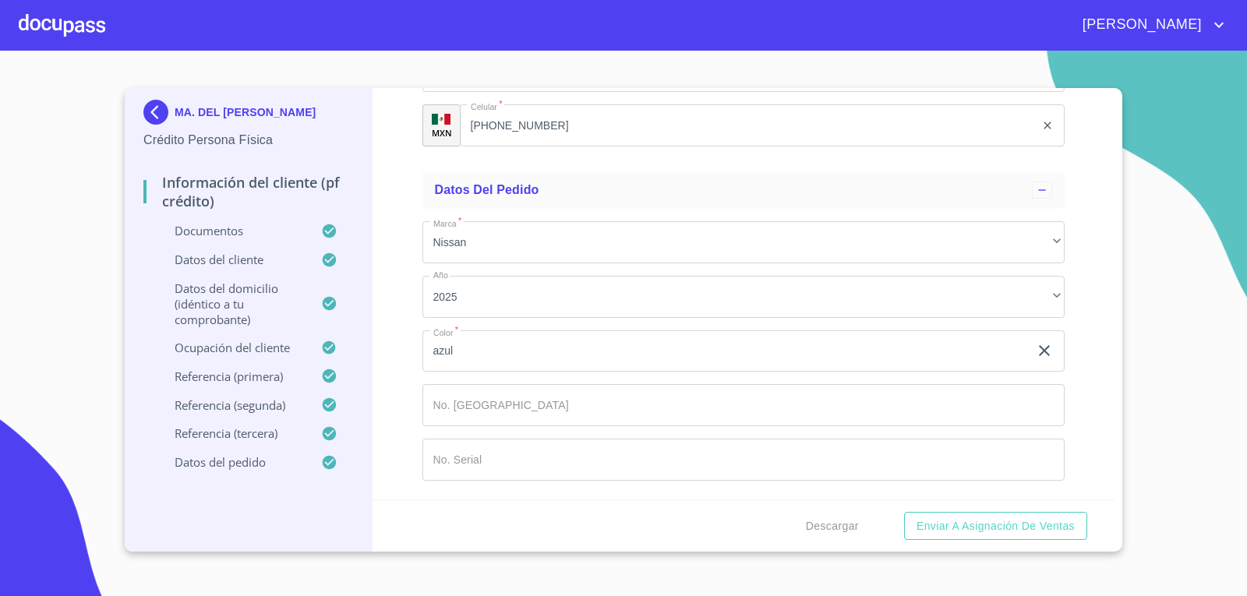
scroll to position [9032, 0]
click at [846, 526] on span "Descargar" at bounding box center [832, 526] width 53 height 19
click at [826, 527] on span "Descargar" at bounding box center [832, 526] width 53 height 19
click at [991, 522] on span "Enviar a Asignación de Ventas" at bounding box center [996, 526] width 158 height 19
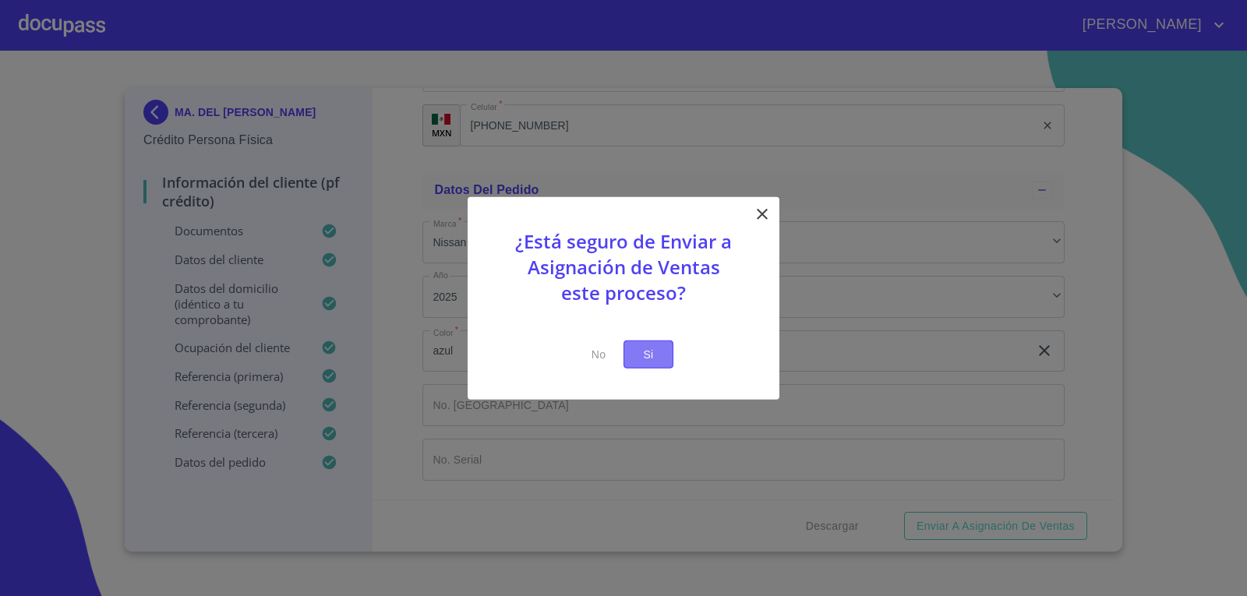
click at [645, 359] on span "Si" at bounding box center [648, 354] width 25 height 19
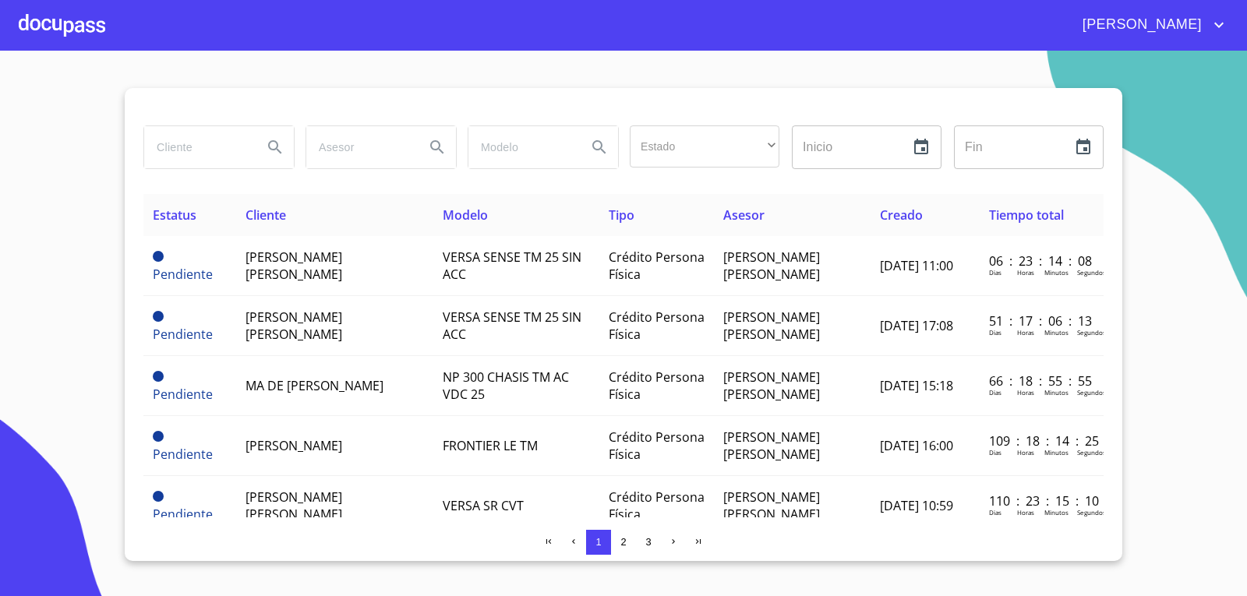
click at [37, 14] on div at bounding box center [62, 25] width 87 height 50
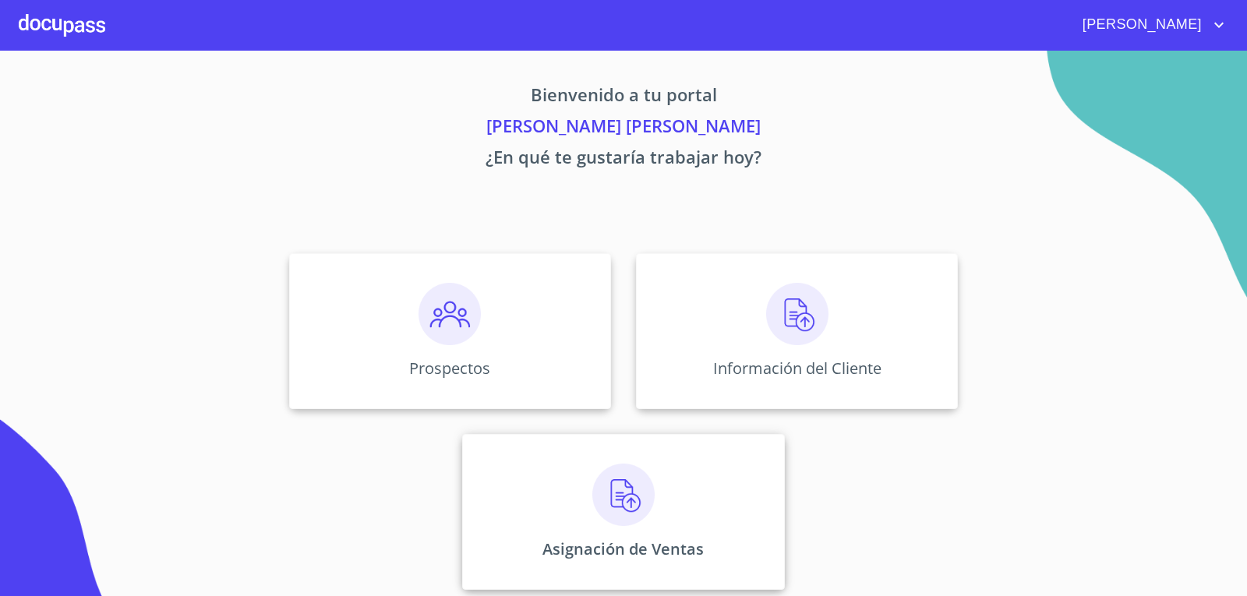
click at [630, 493] on img at bounding box center [623, 495] width 62 height 62
